Goal: Transaction & Acquisition: Purchase product/service

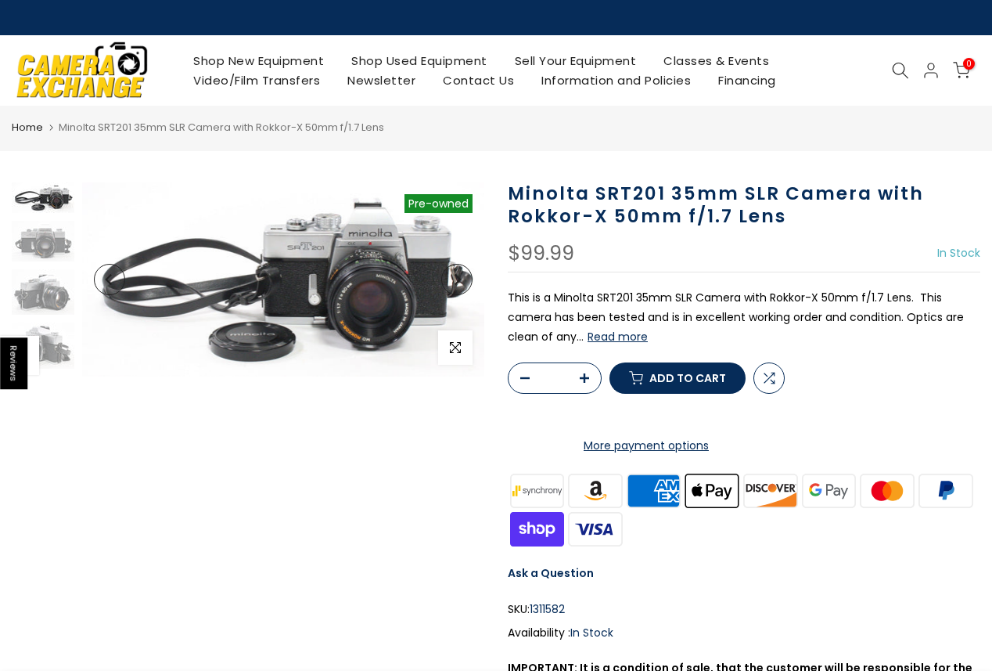
click at [601, 335] on button "Read more" at bounding box center [618, 336] width 60 height 14
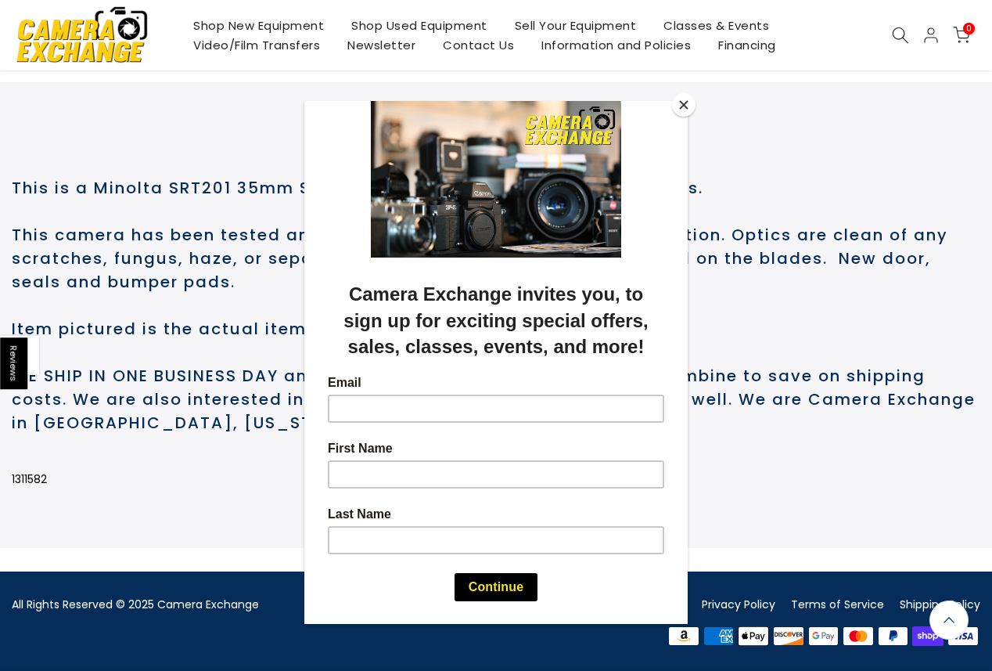
click at [686, 99] on button "Close" at bounding box center [683, 104] width 23 height 23
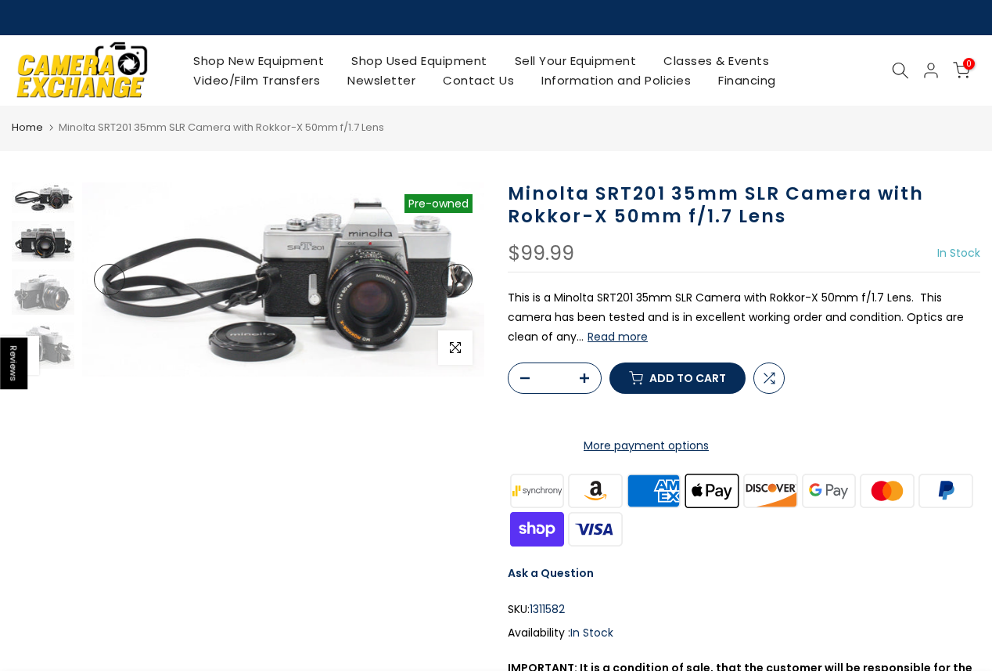
click at [56, 242] on img at bounding box center [43, 241] width 63 height 41
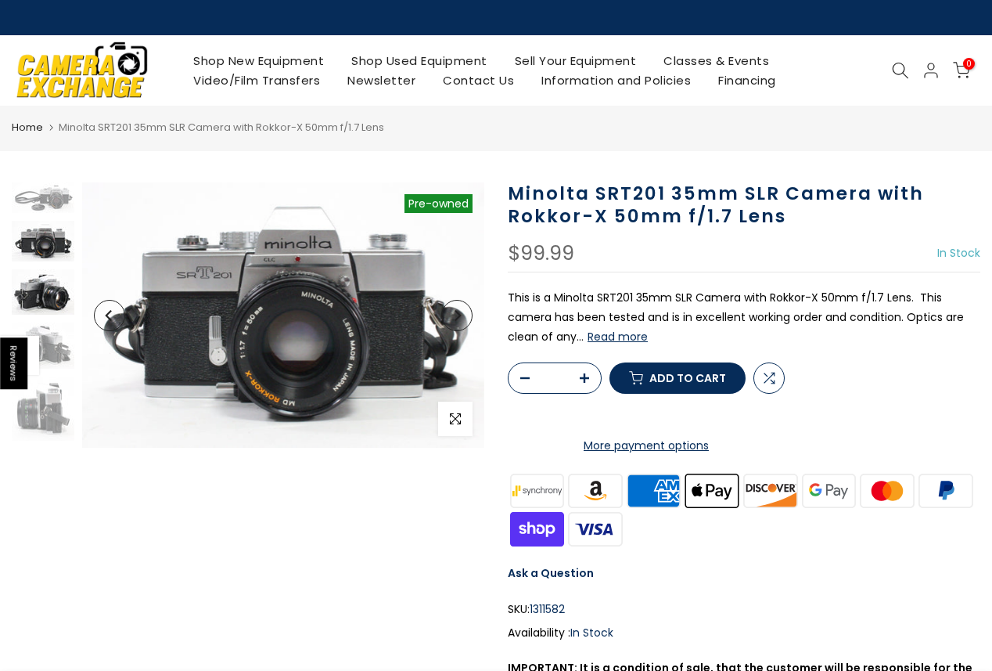
click at [45, 291] on img at bounding box center [43, 291] width 63 height 45
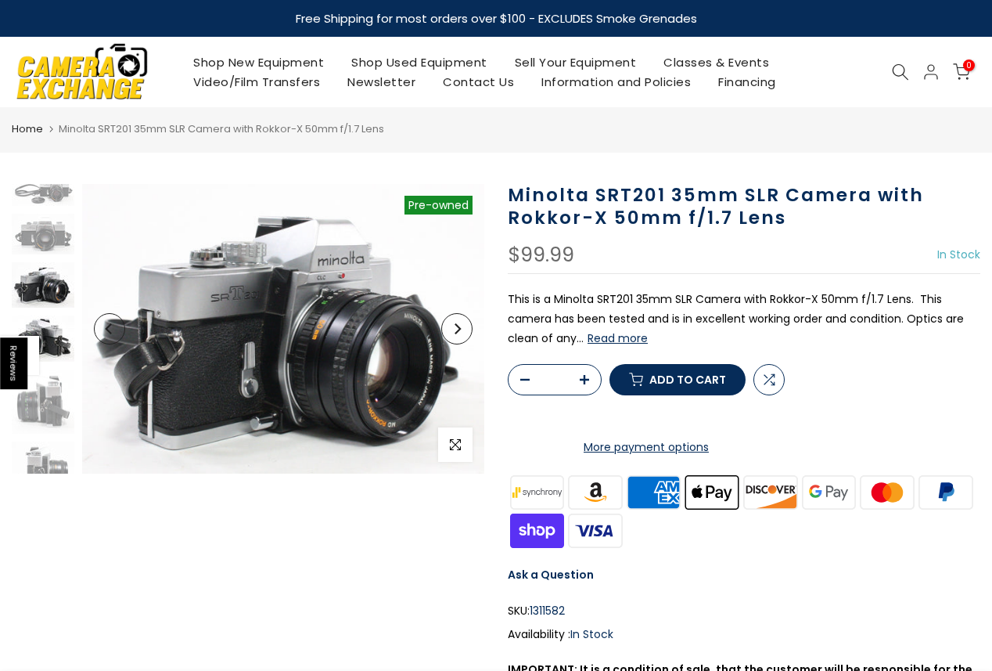
click at [53, 318] on img at bounding box center [43, 338] width 63 height 46
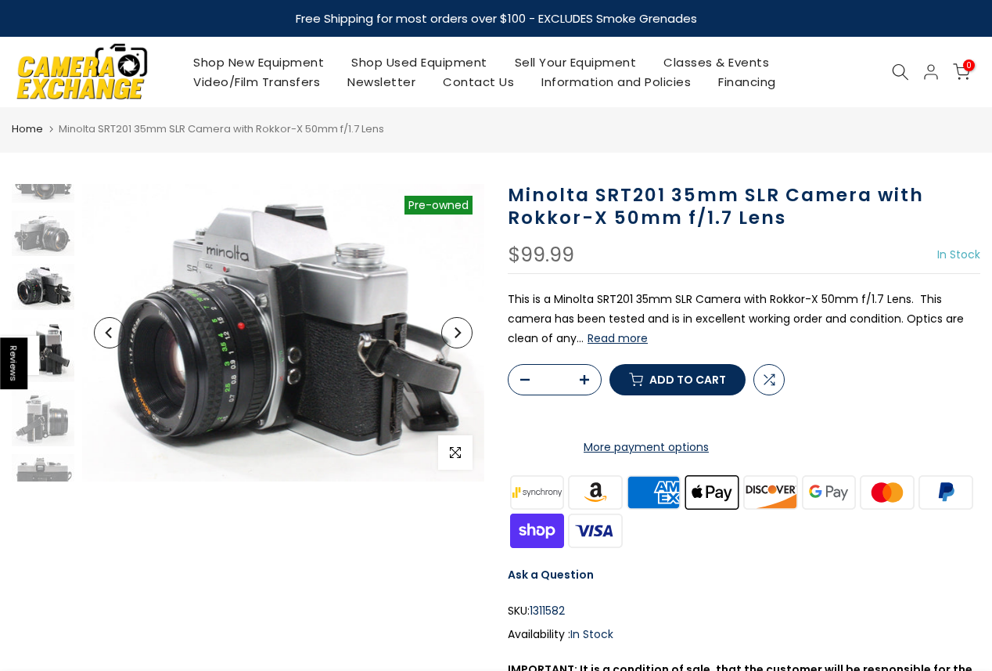
scroll to position [62, 0]
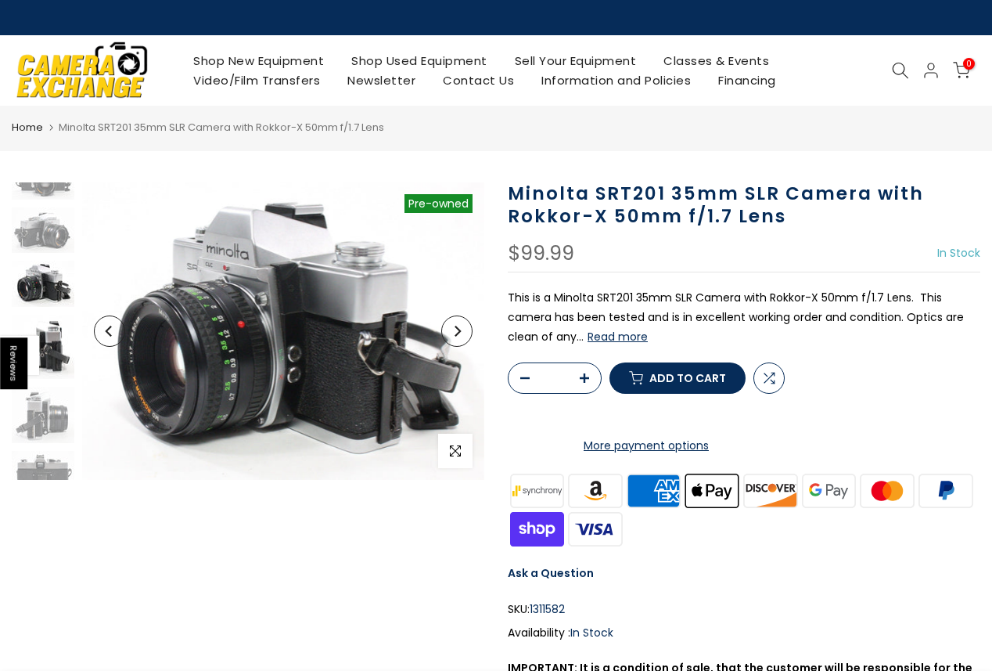
click at [50, 358] on img at bounding box center [43, 346] width 63 height 63
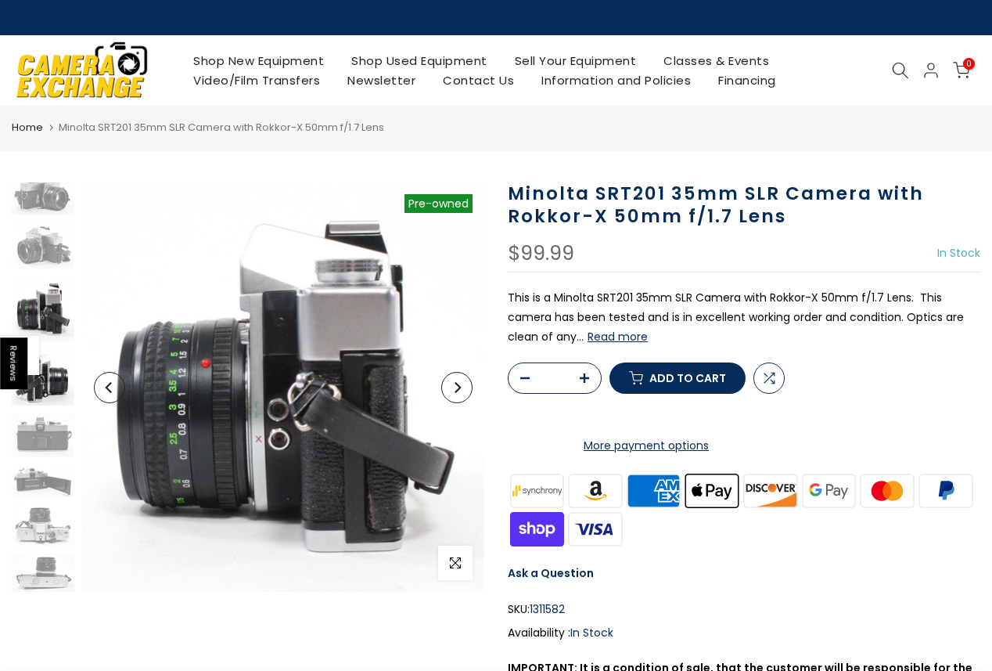
scroll to position [99, 0]
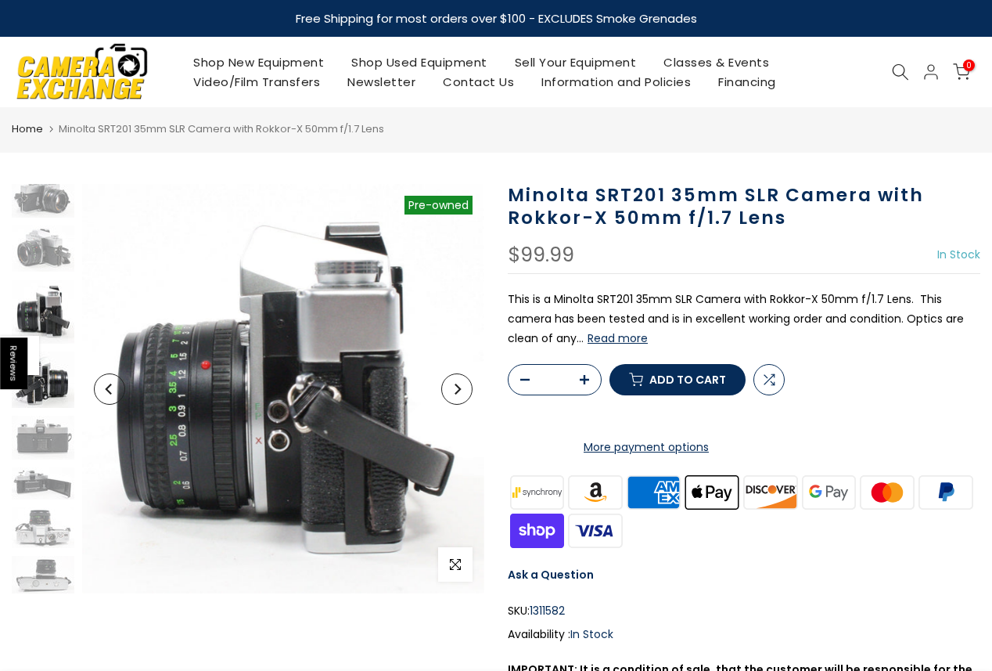
click at [55, 400] on img at bounding box center [43, 379] width 63 height 56
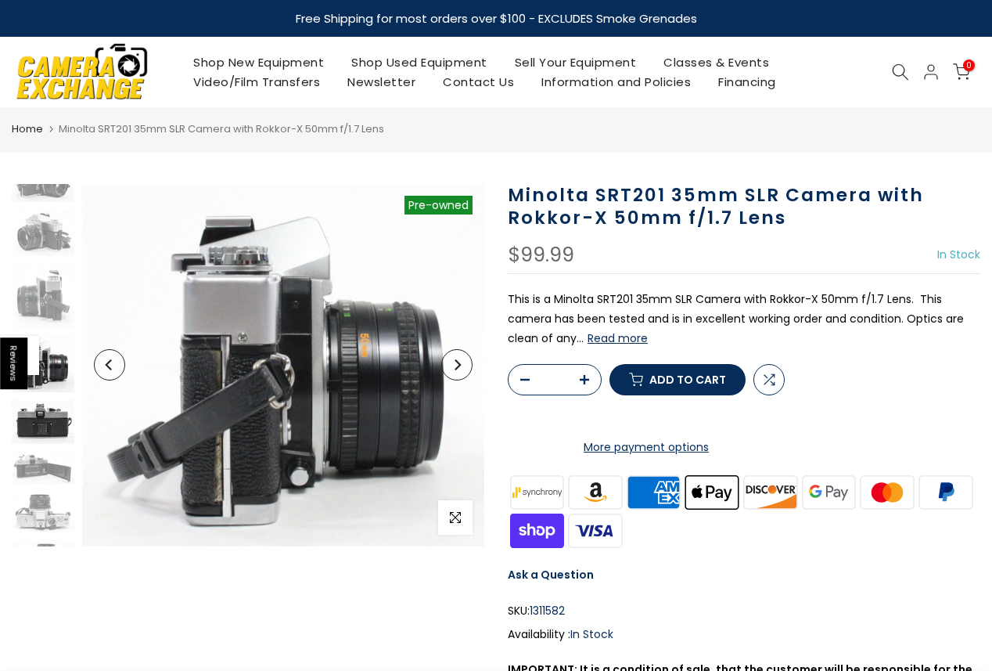
scroll to position [146, 0]
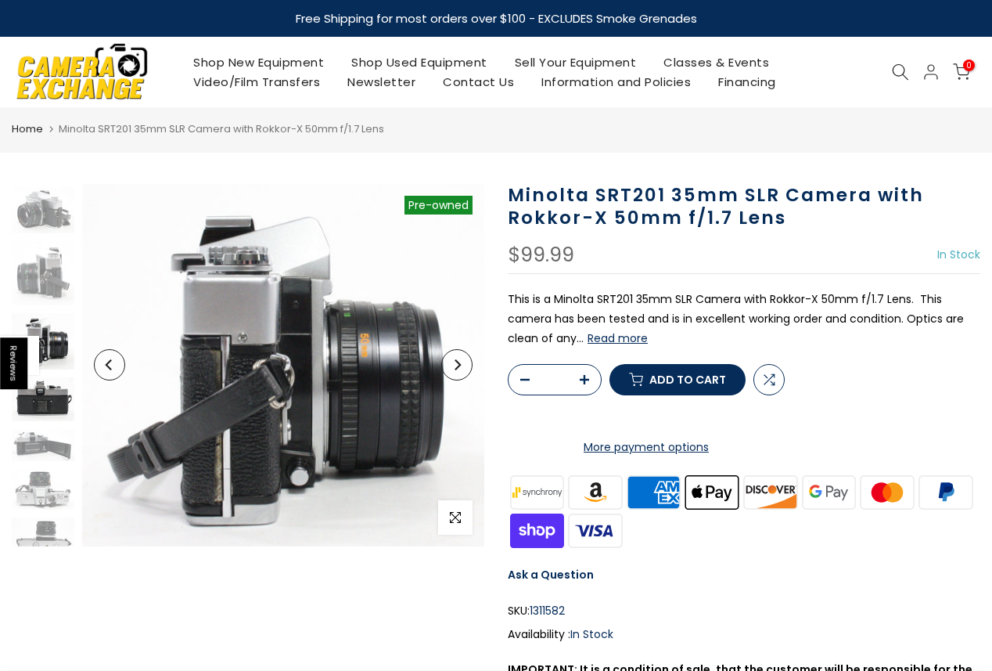
click at [52, 426] on div at bounding box center [43, 301] width 67 height 509
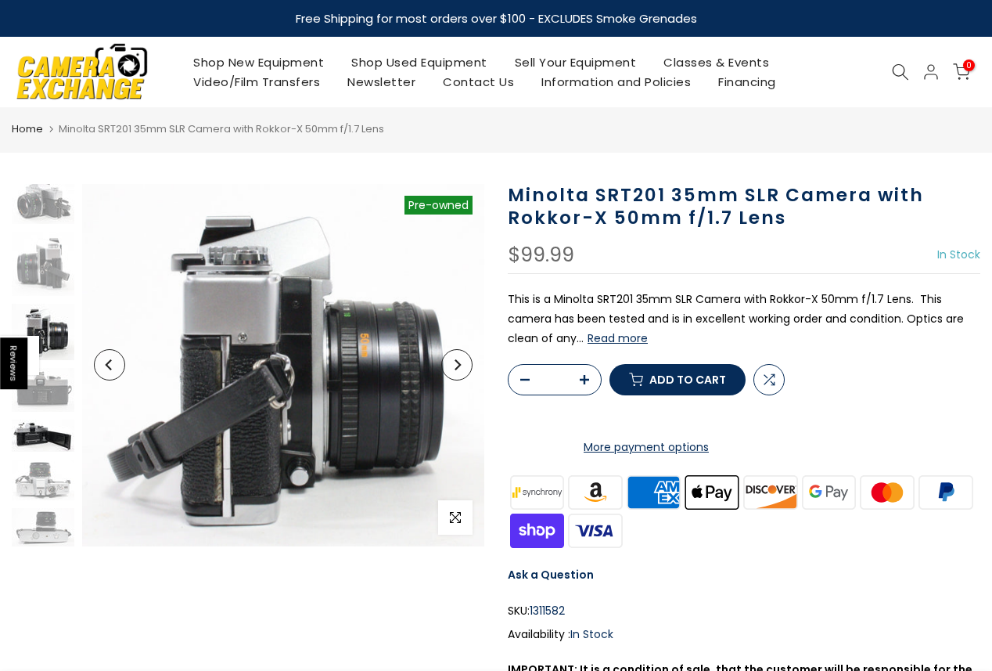
click at [47, 441] on img at bounding box center [43, 435] width 63 height 32
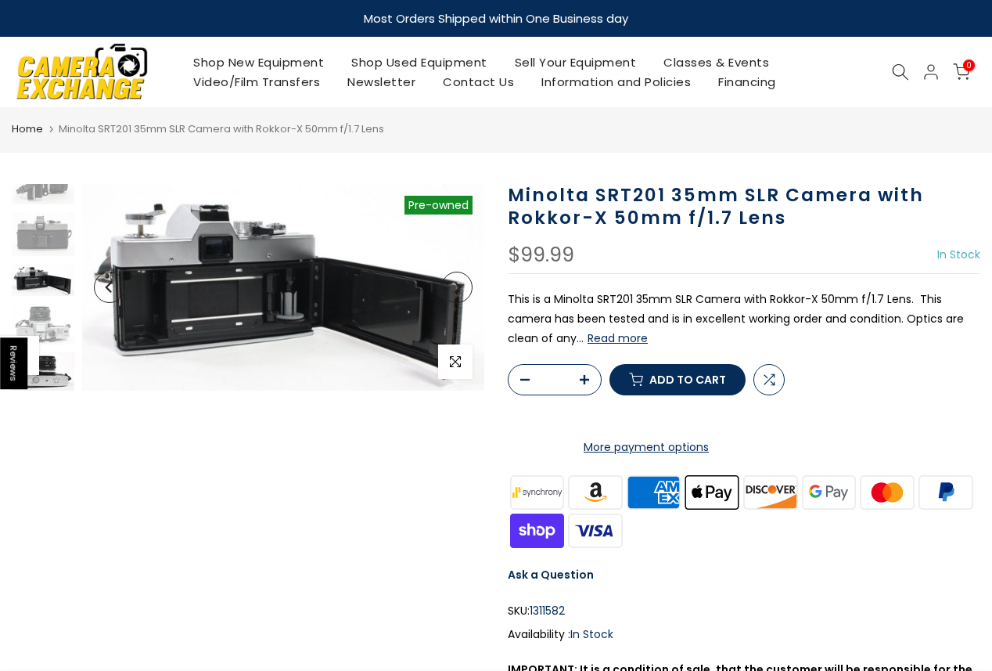
click at [49, 359] on img at bounding box center [43, 371] width 63 height 38
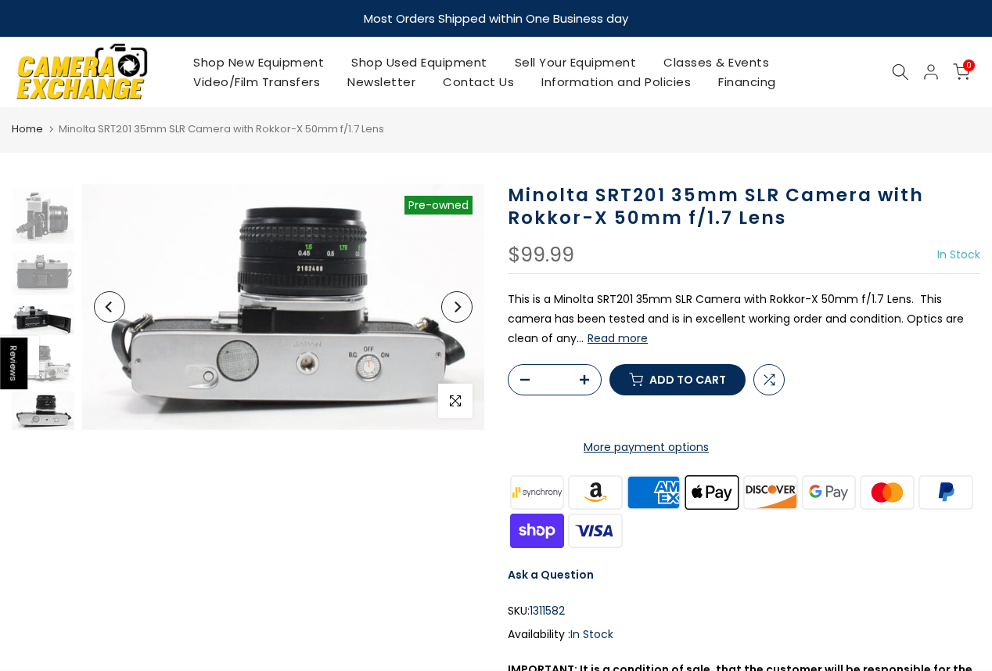
scroll to position [263, 0]
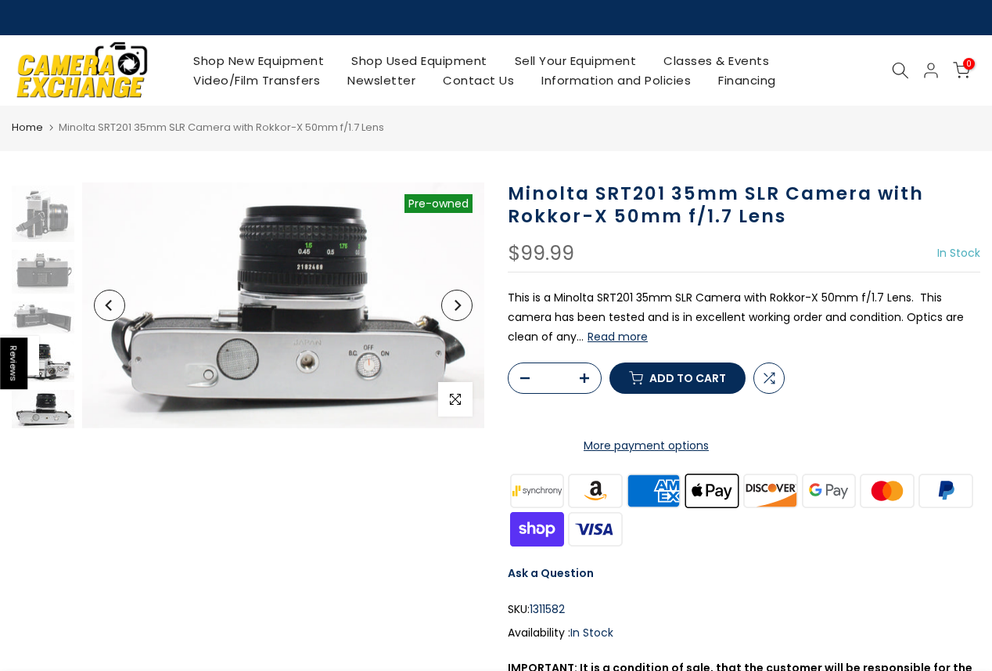
click at [50, 375] on img at bounding box center [43, 361] width 63 height 41
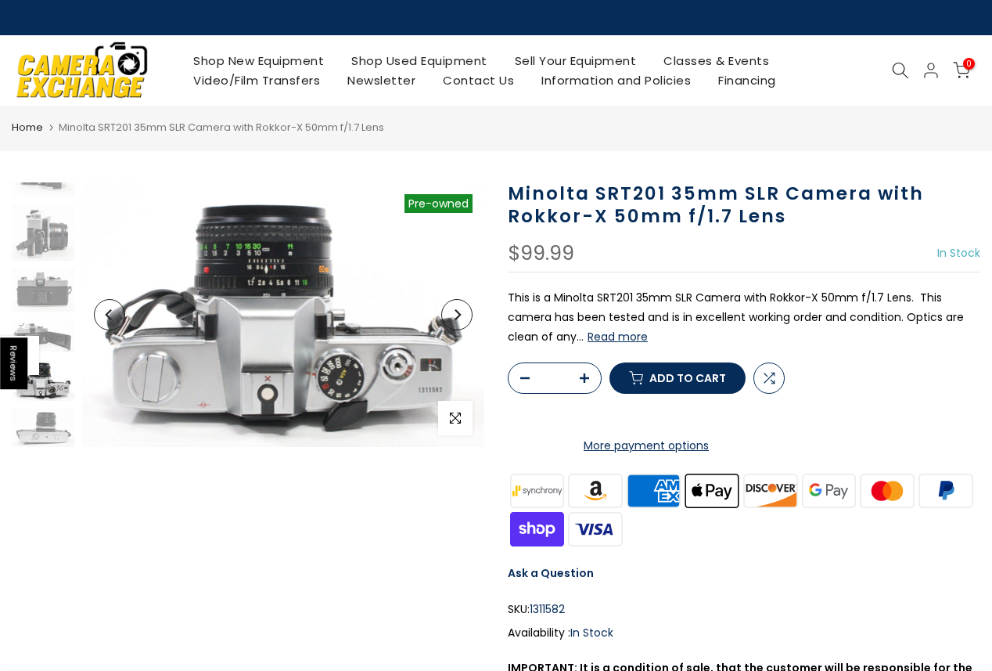
scroll to position [244, 0]
click at [42, 257] on img at bounding box center [43, 232] width 63 height 56
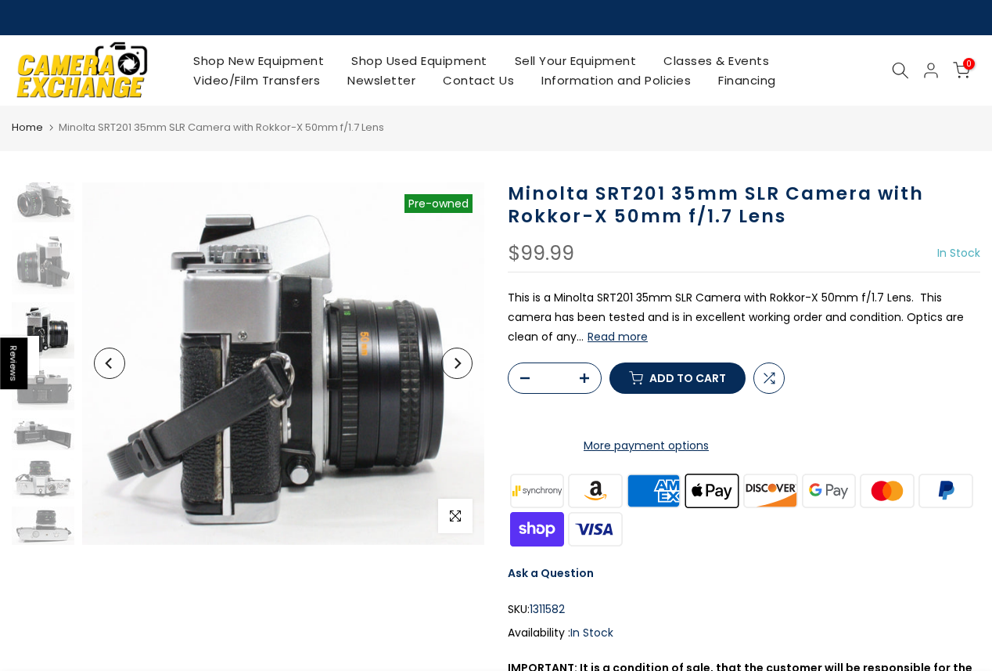
scroll to position [146, 0]
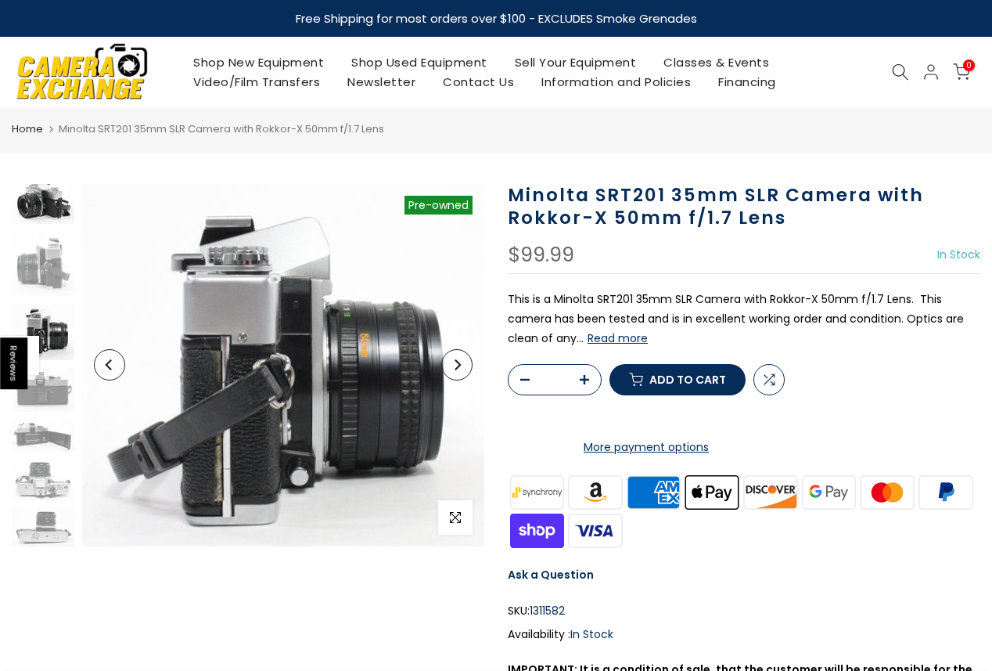
click at [38, 219] on img at bounding box center [43, 201] width 63 height 46
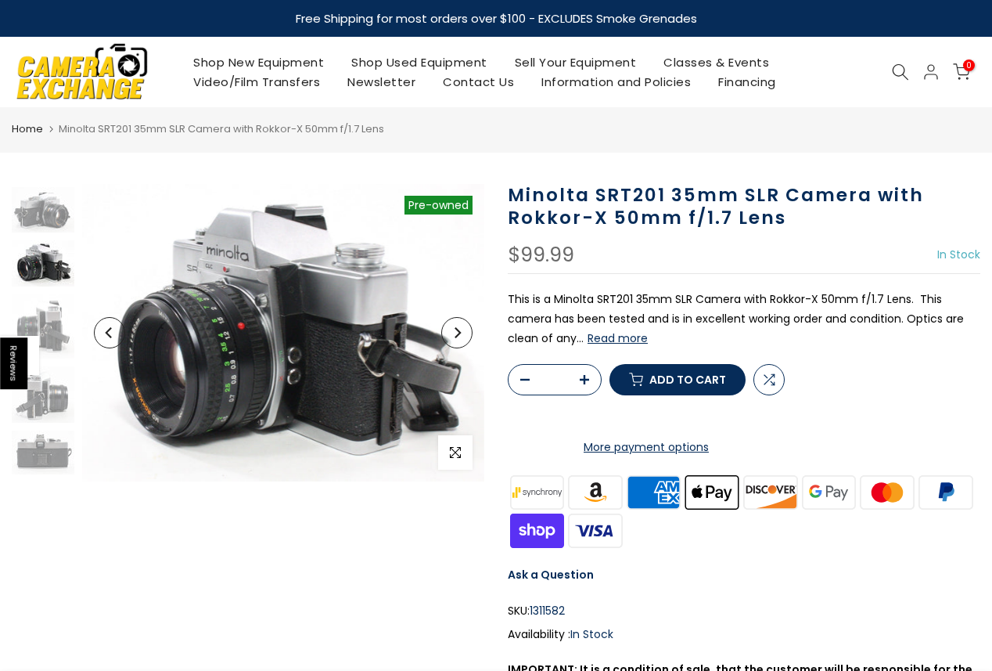
scroll to position [62, 0]
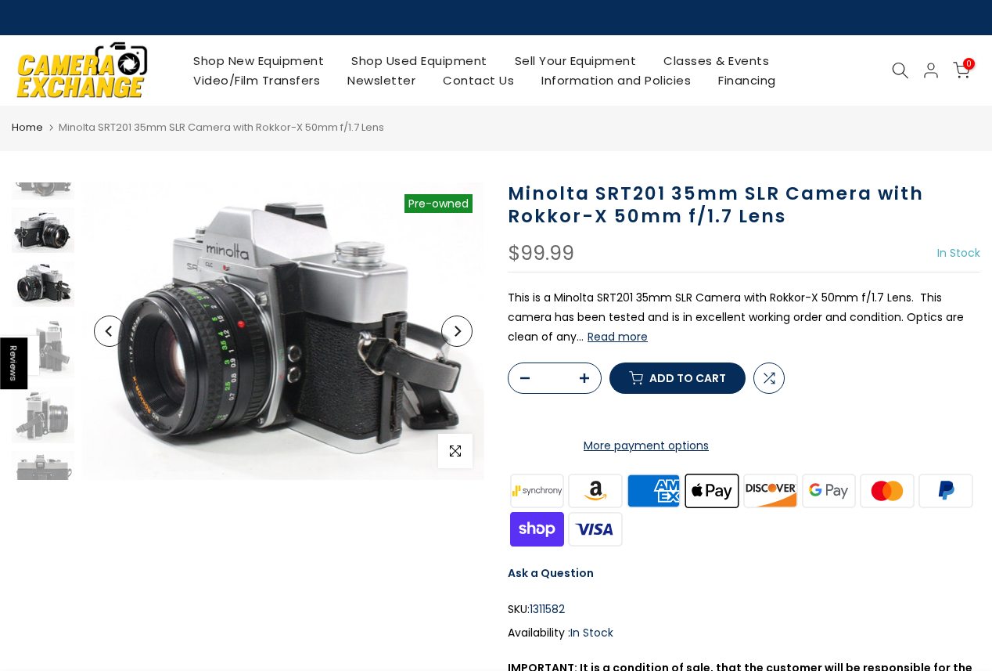
click at [51, 228] on img at bounding box center [43, 229] width 63 height 45
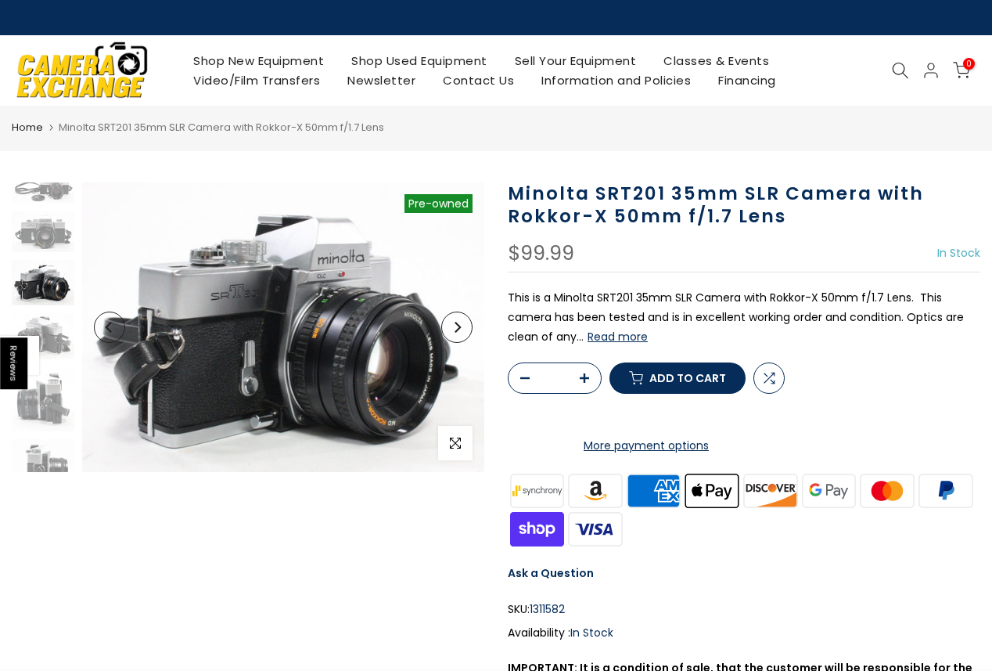
scroll to position [9, 0]
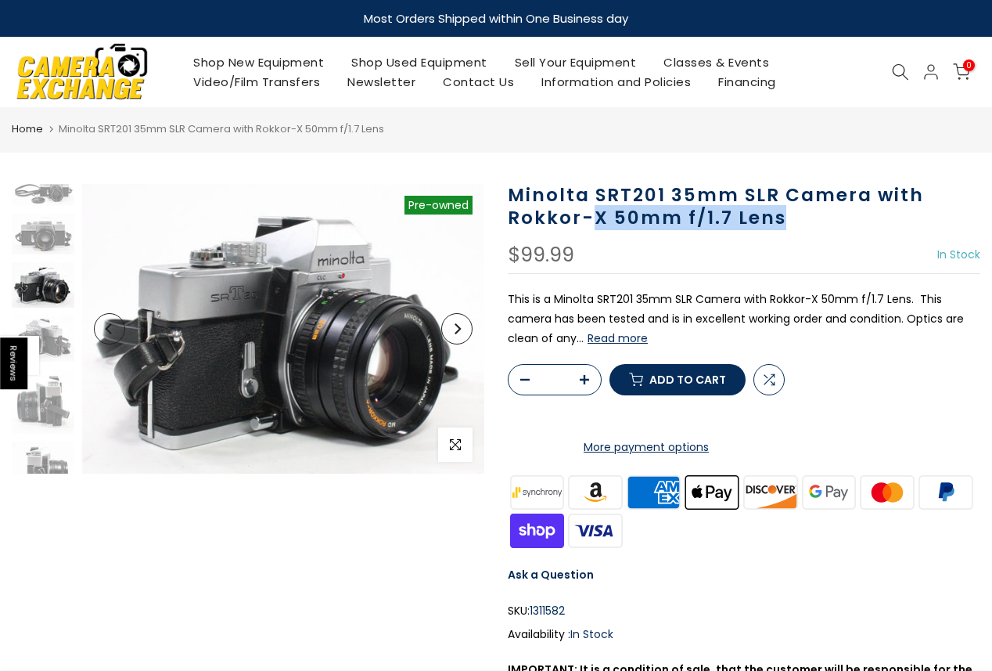
drag, startPoint x: 594, startPoint y: 216, endPoint x: 811, endPoint y: 218, distance: 217.5
click at [811, 218] on h1 "Minolta SRT201 35mm SLR Camera with Rokkor-X 50mm f/1.7 Lens" at bounding box center [744, 206] width 473 height 45
drag, startPoint x: 509, startPoint y: 215, endPoint x: 832, endPoint y: 214, distance: 322.4
click at [832, 214] on h1 "Minolta SRT201 35mm SLR Camera with Rokkor-X 50mm f/1.7 Lens" at bounding box center [744, 206] width 473 height 45
copy h1 "Rokkor-X 50mm f/1.7 Lens"
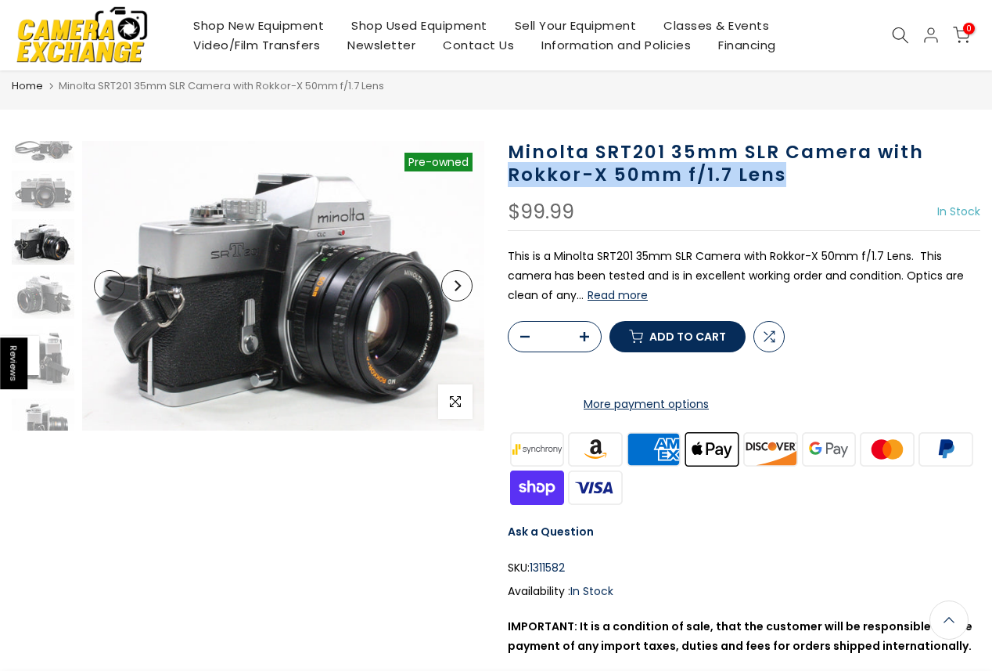
scroll to position [0, 0]
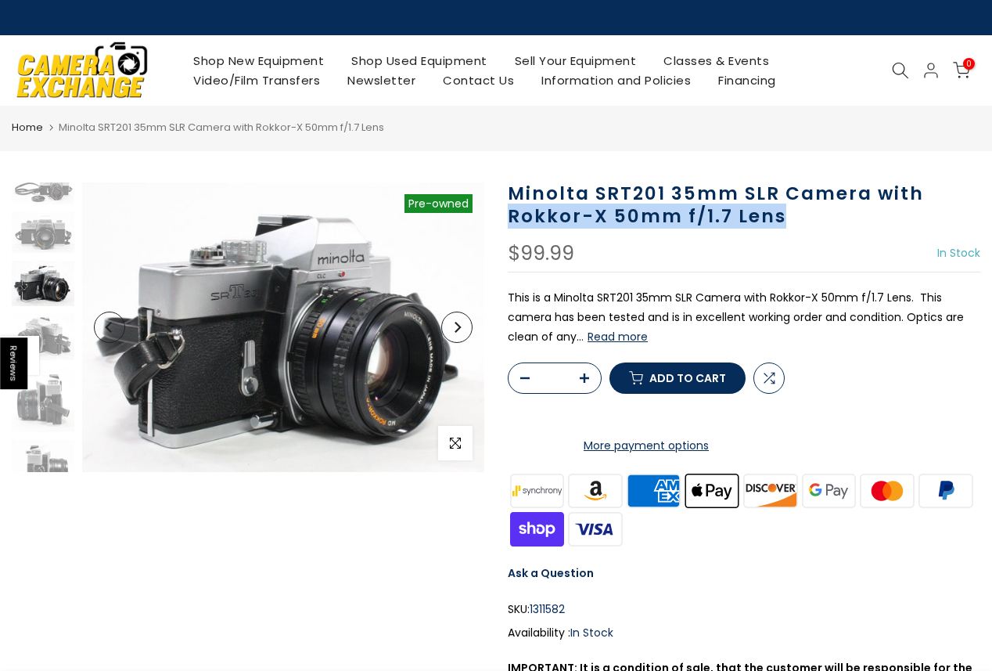
click at [462, 333] on button "Next" at bounding box center [456, 326] width 31 height 31
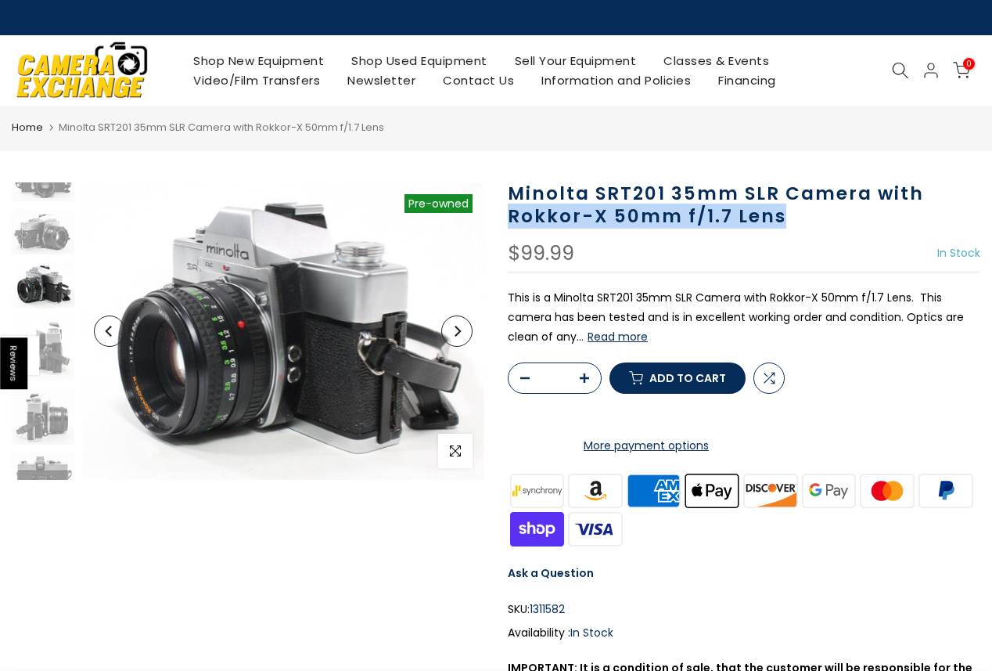
scroll to position [62, 0]
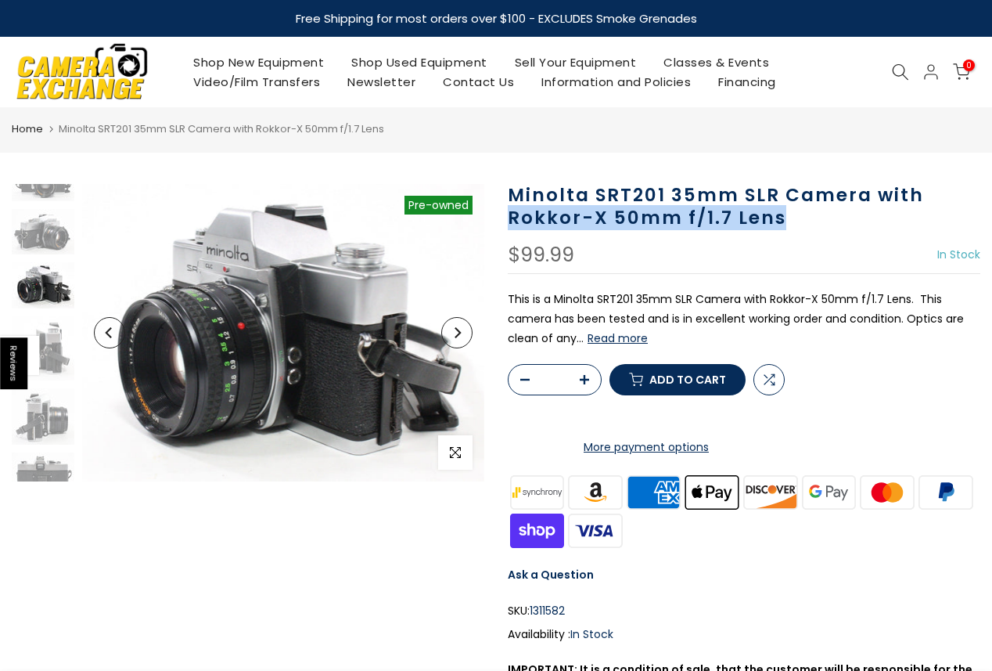
click at [462, 333] on icon "Next" at bounding box center [457, 332] width 11 height 11
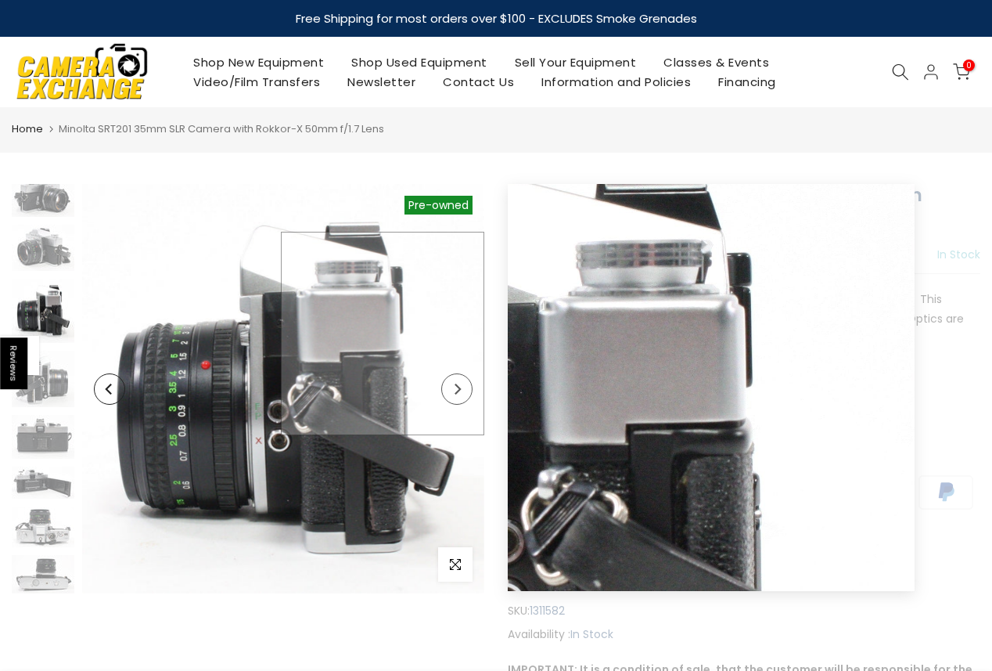
scroll to position [99, 0]
click at [462, 333] on img at bounding box center [283, 388] width 402 height 409
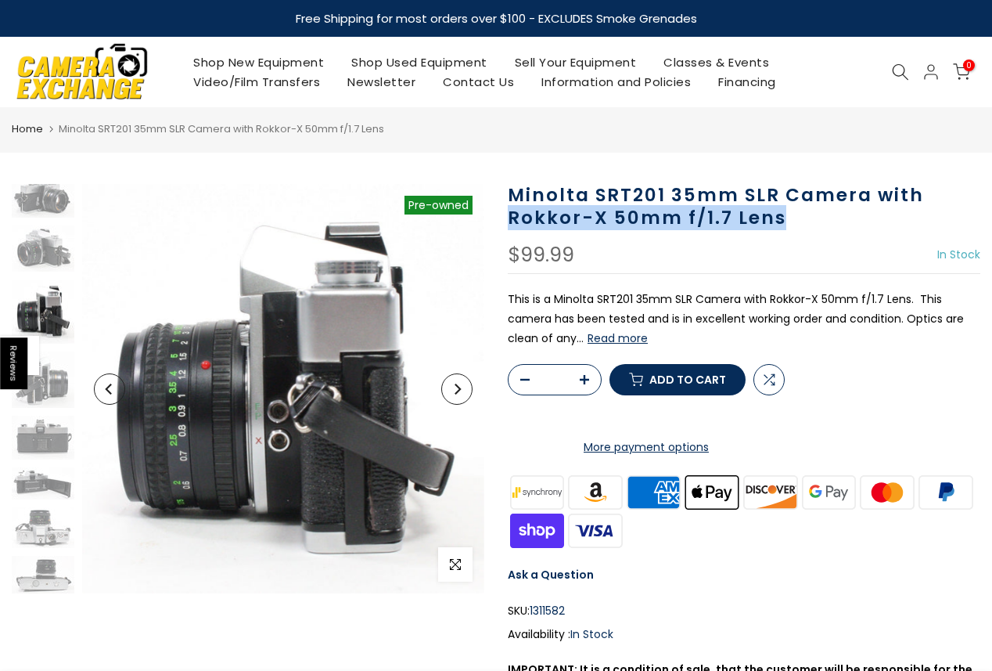
click at [462, 395] on button "Next" at bounding box center [456, 388] width 31 height 31
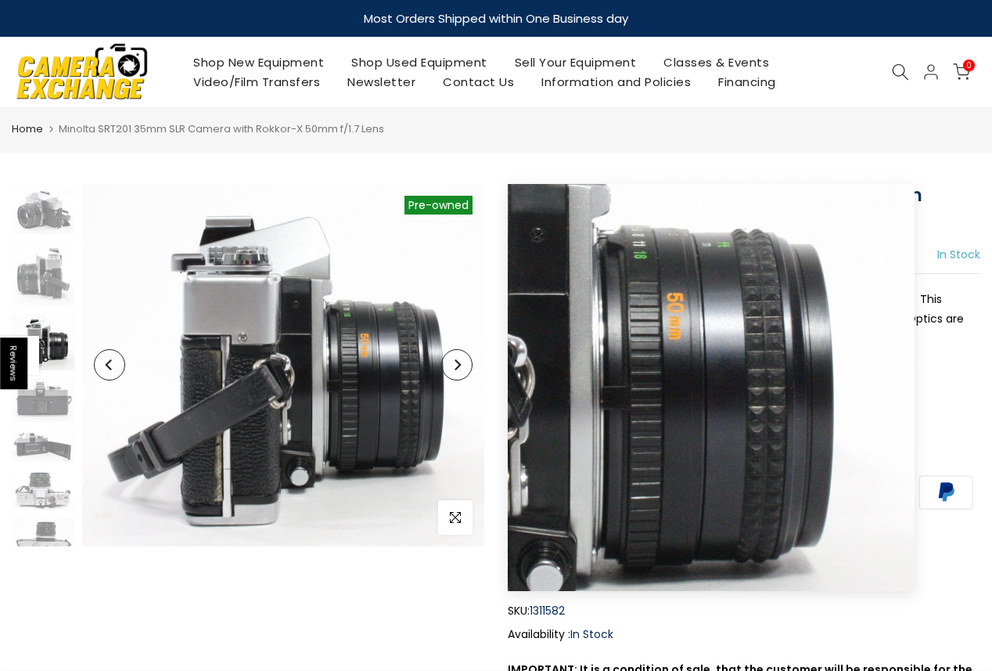
scroll to position [146, 0]
